Goal: Navigation & Orientation: Go to known website

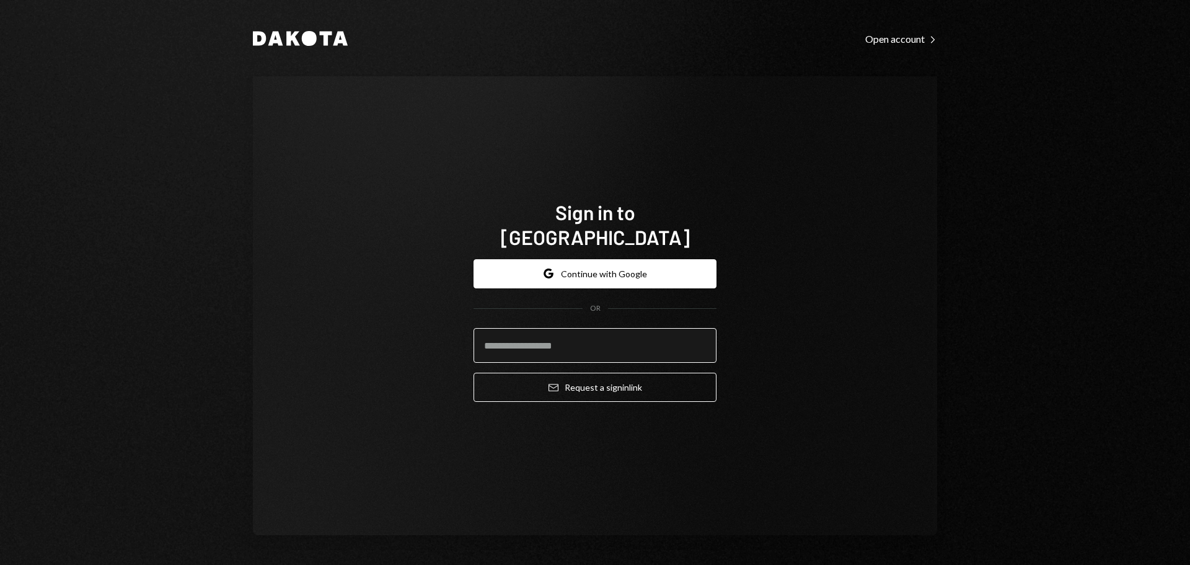
click at [516, 335] on input "email" at bounding box center [594, 345] width 243 height 35
type input "**********"
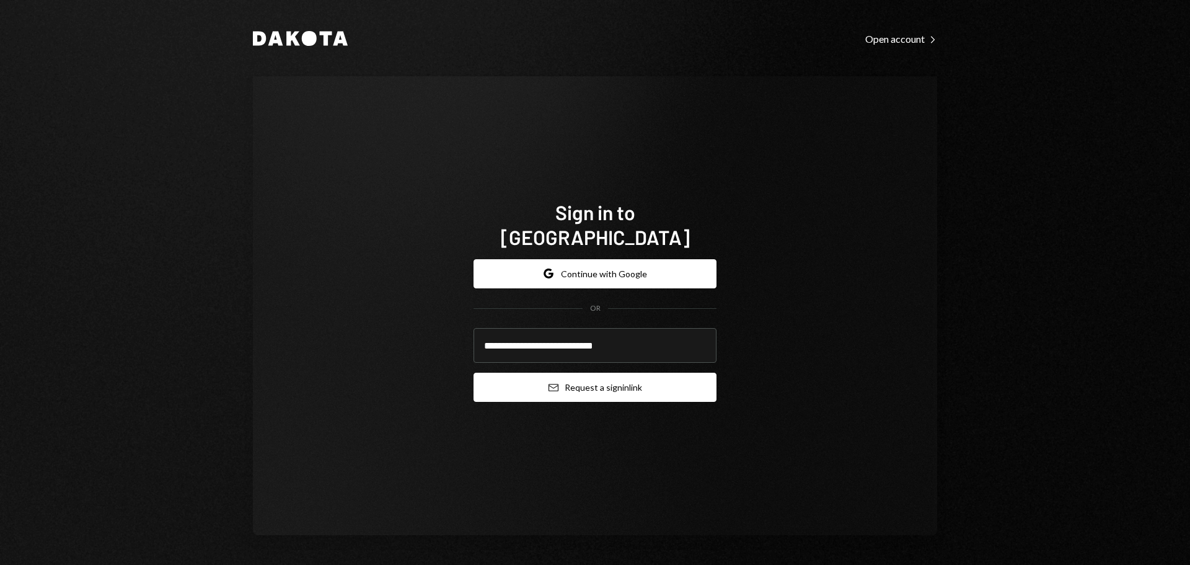
click at [514, 372] on button "Email Request a sign in link" at bounding box center [594, 386] width 243 height 29
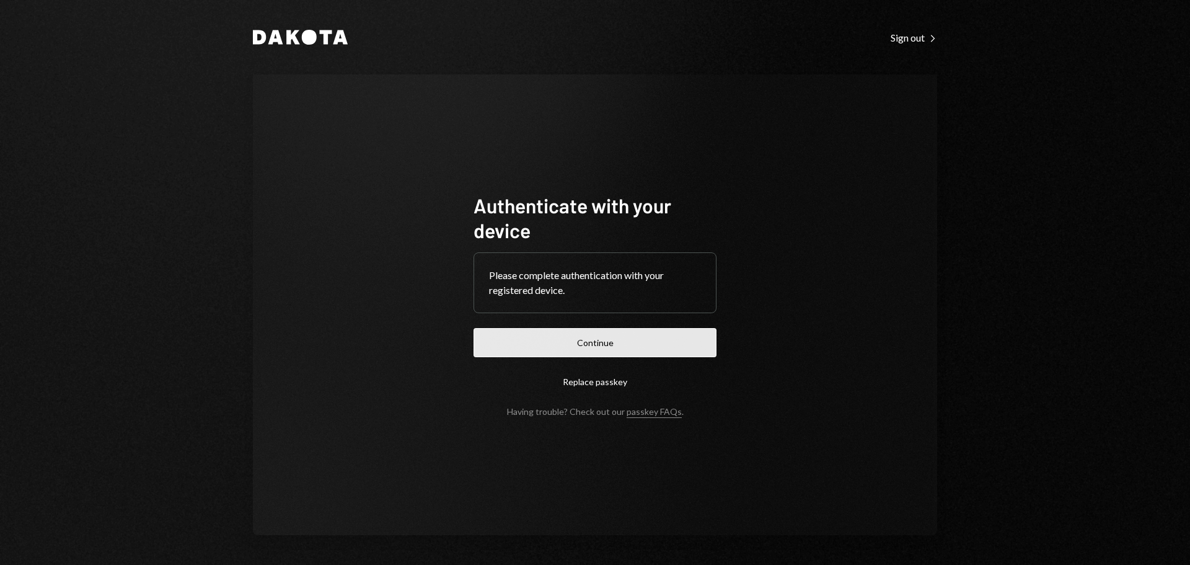
click at [586, 333] on button "Continue" at bounding box center [594, 342] width 243 height 29
